Goal: Navigation & Orientation: Find specific page/section

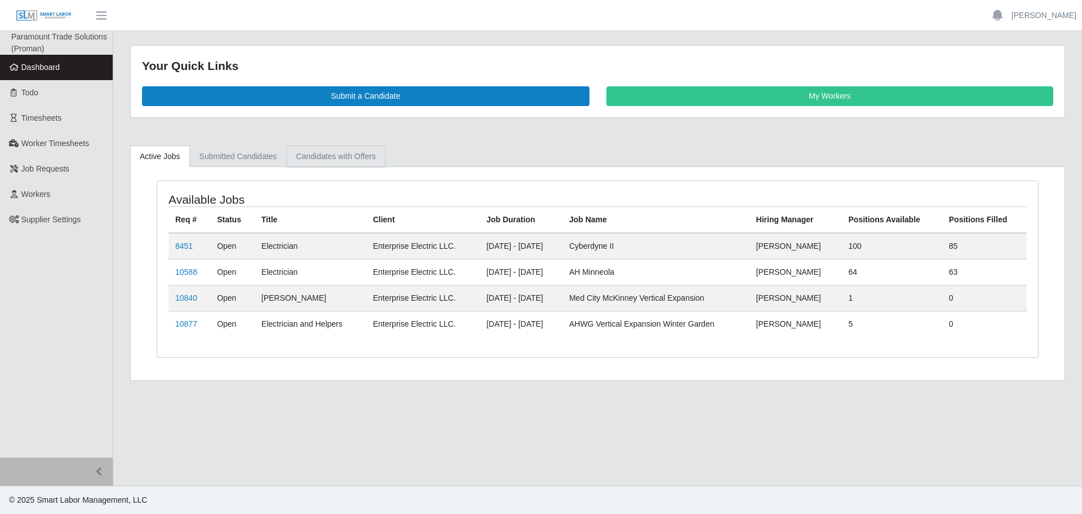
click at [331, 158] on link "Candidates with Offers" at bounding box center [335, 156] width 99 height 22
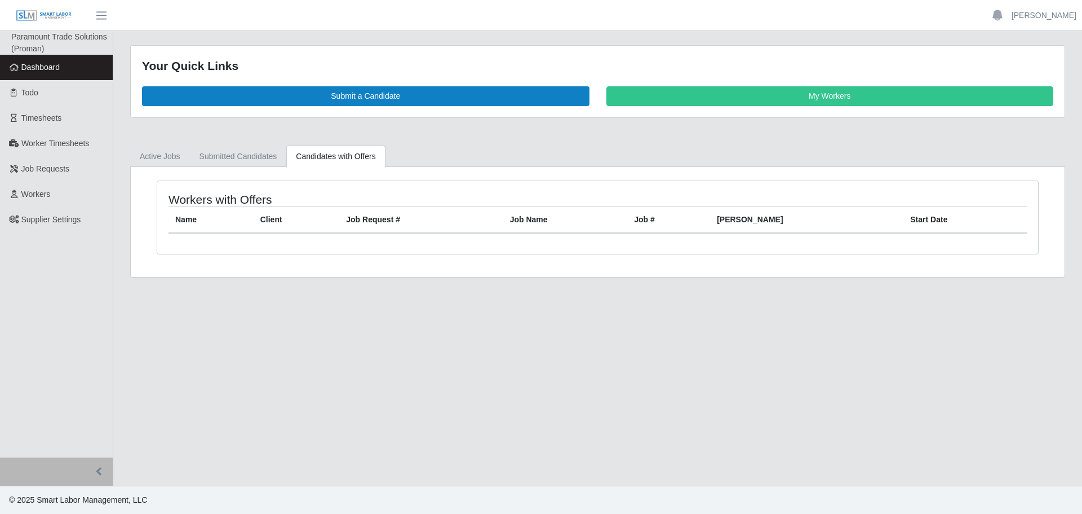
drag, startPoint x: 226, startPoint y: 173, endPoint x: 215, endPoint y: 178, distance: 12.4
click at [223, 174] on div "Workers with Offers Name Client Job Request # Job Name Job # Bill Rate Start Da…" at bounding box center [598, 222] width 934 height 110
click at [193, 165] on link "Submitted Candidates" at bounding box center [238, 156] width 97 height 22
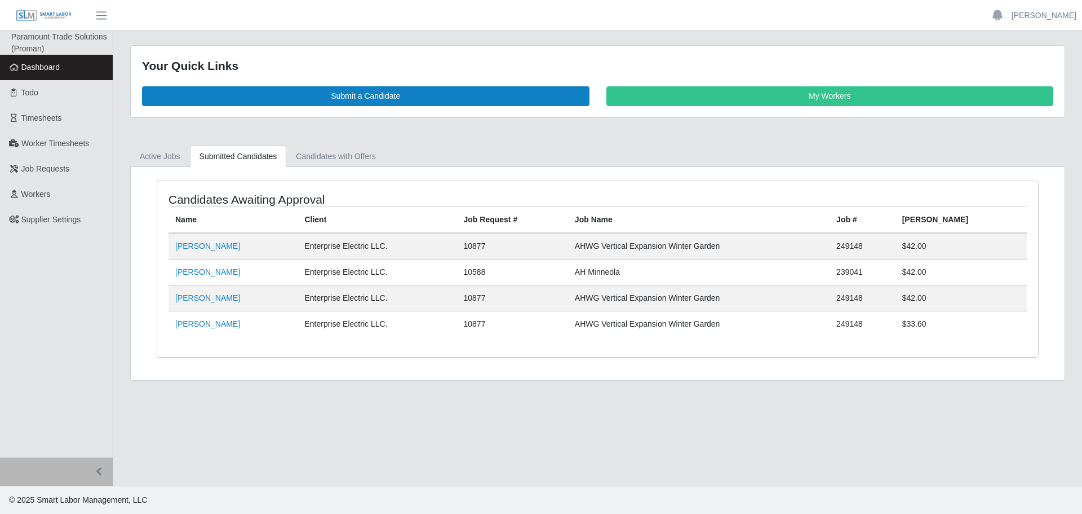
click at [46, 68] on span "Dashboard" at bounding box center [40, 67] width 39 height 9
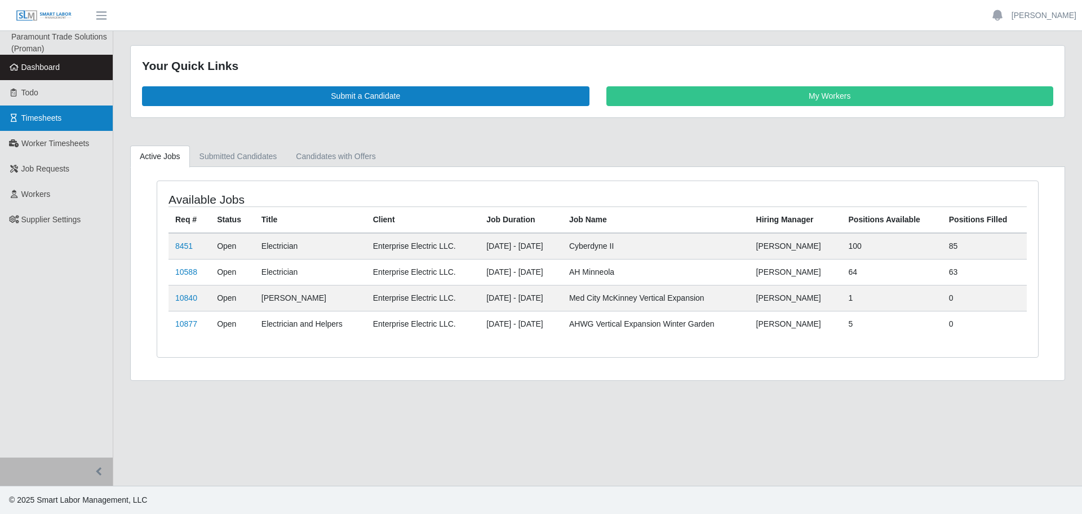
click at [30, 129] on link "Timesheets" at bounding box center [56, 117] width 113 height 25
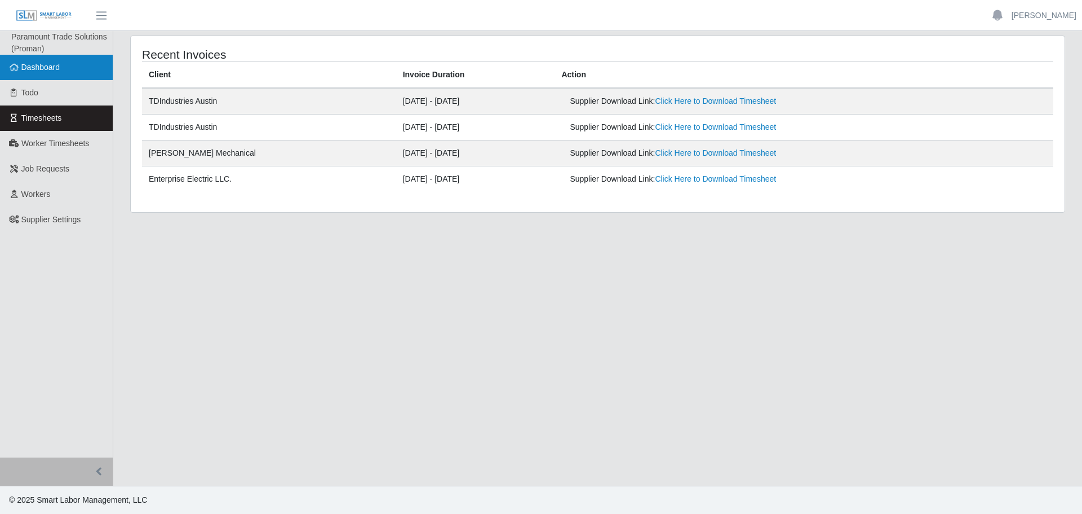
click at [54, 73] on link "Dashboard" at bounding box center [56, 67] width 113 height 25
